Goal: Information Seeking & Learning: Learn about a topic

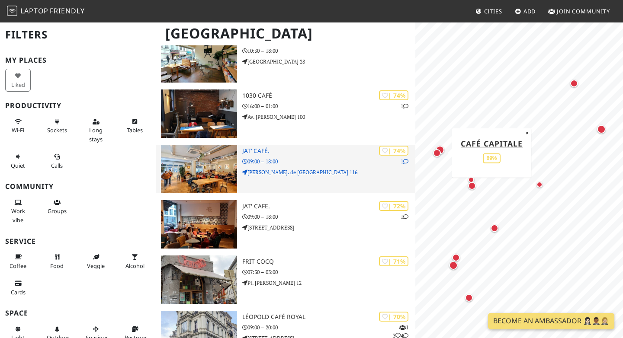
scroll to position [204, 0]
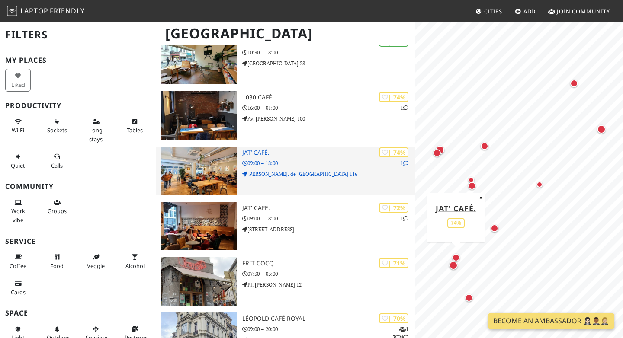
click at [216, 180] on img at bounding box center [199, 171] width 76 height 48
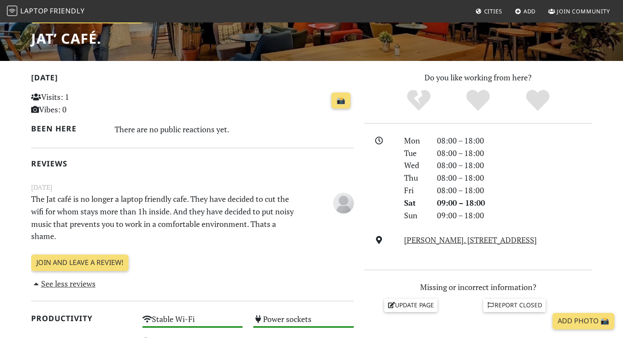
scroll to position [148, 0]
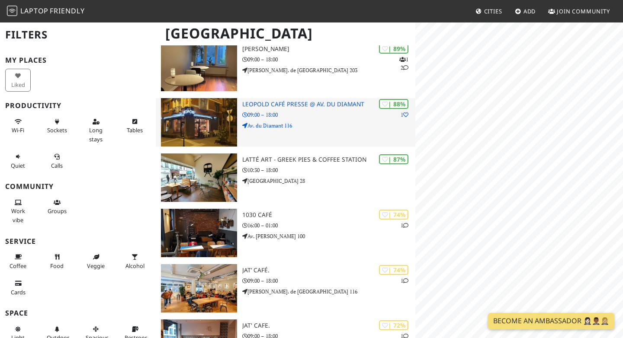
scroll to position [37, 0]
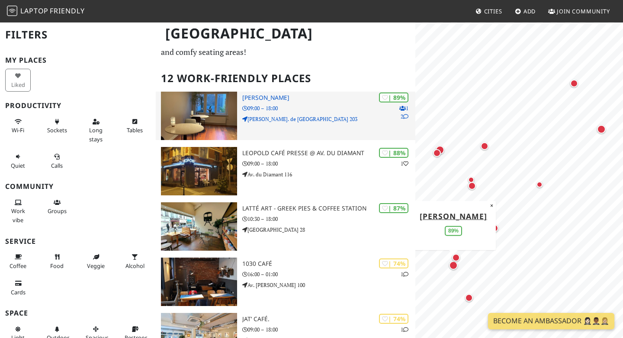
click at [213, 94] on img at bounding box center [199, 116] width 76 height 48
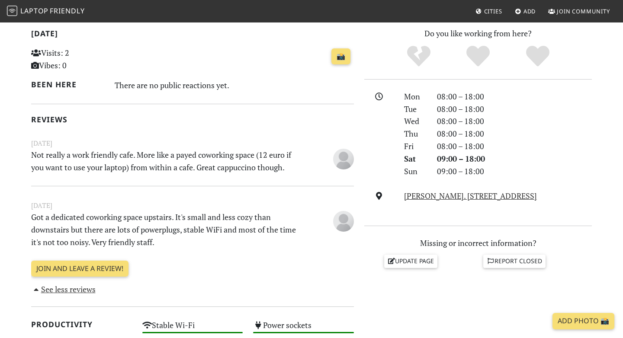
scroll to position [186, 0]
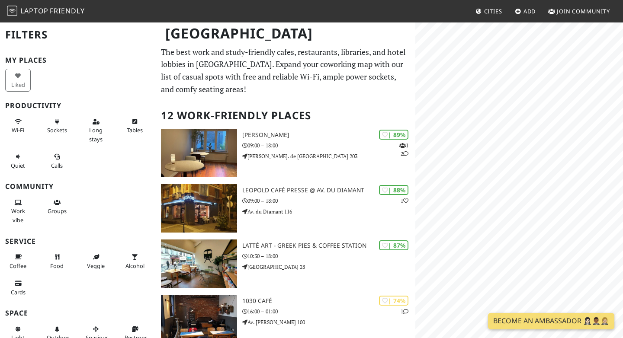
scroll to position [137, 0]
